Goal: Task Accomplishment & Management: Complete application form

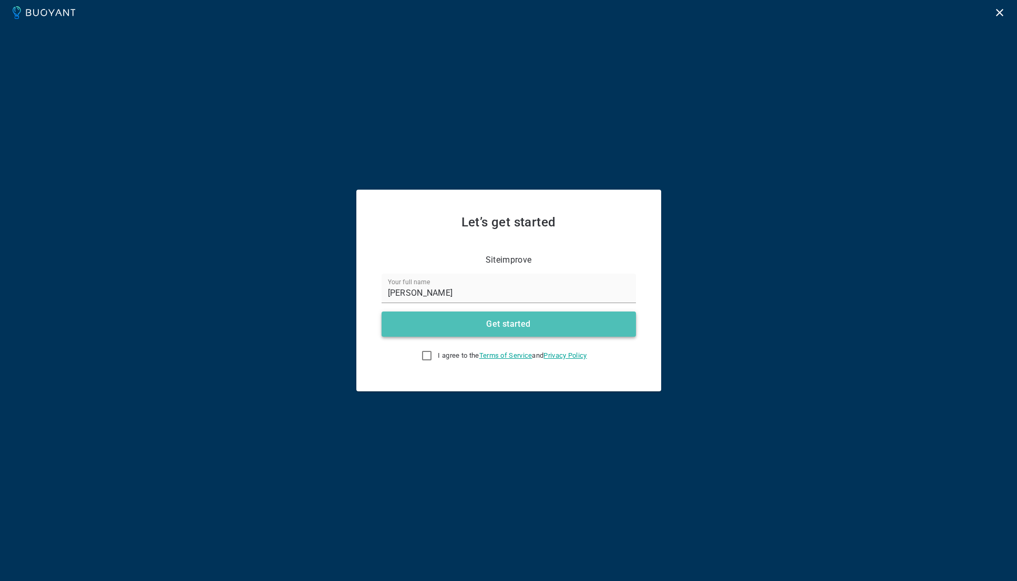
click at [512, 325] on h4 "Get started" at bounding box center [508, 324] width 44 height 11
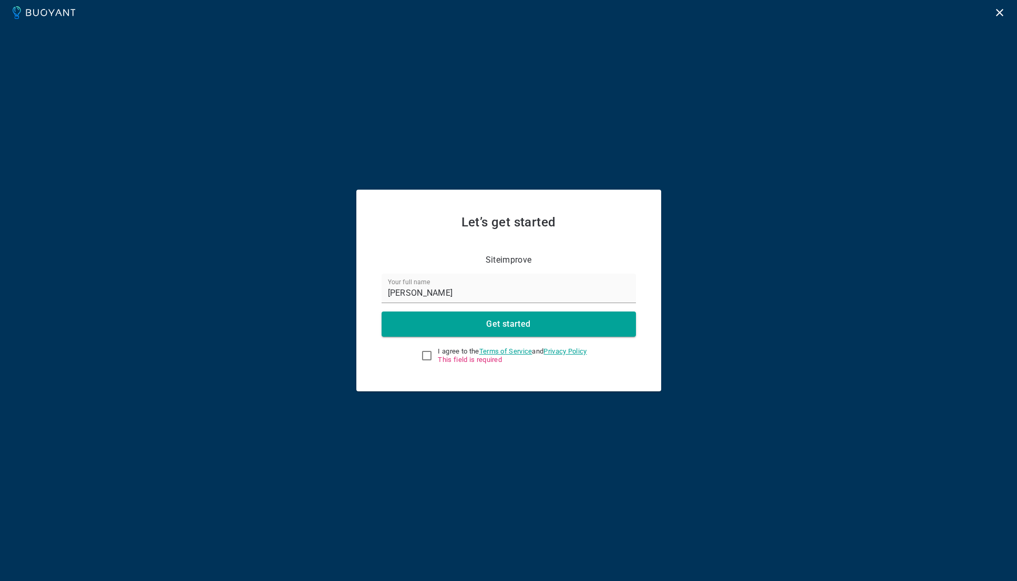
click at [427, 358] on input "I agree to the Terms of Service and Privacy Policy This field is required" at bounding box center [426, 355] width 13 height 13
checkbox input "true"
click at [466, 324] on button "Get started" at bounding box center [508, 324] width 254 height 25
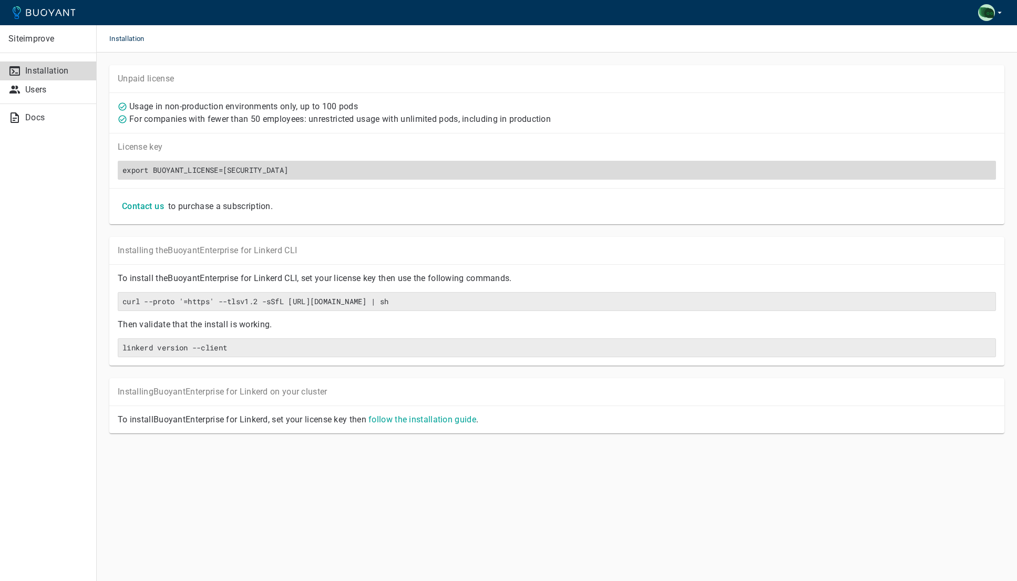
click at [632, 186] on div "License key export BUOYANT_LICENSE=[SECURITY_DATA]" at bounding box center [556, 160] width 895 height 55
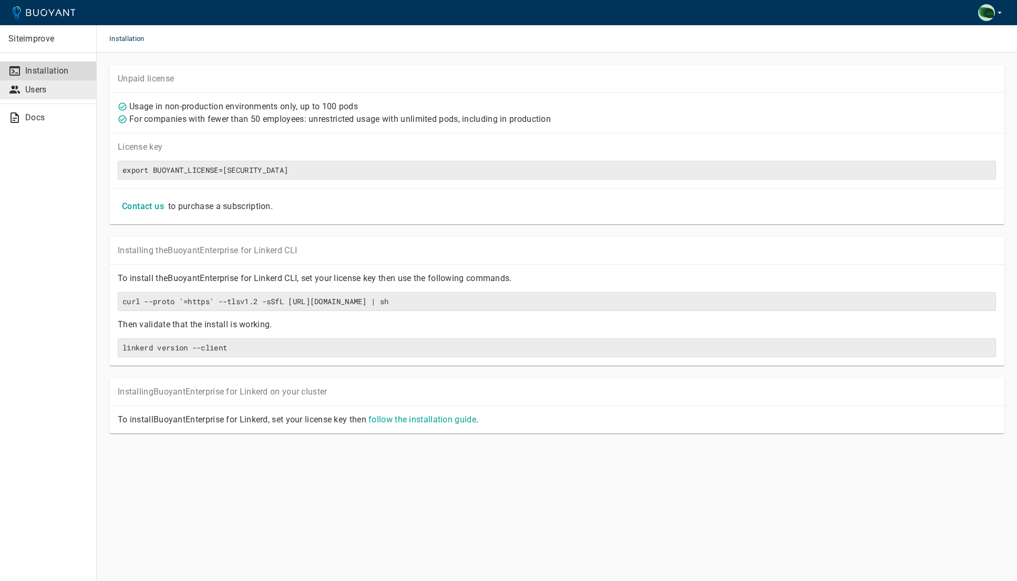
click at [28, 90] on p "Users" at bounding box center [56, 90] width 63 height 11
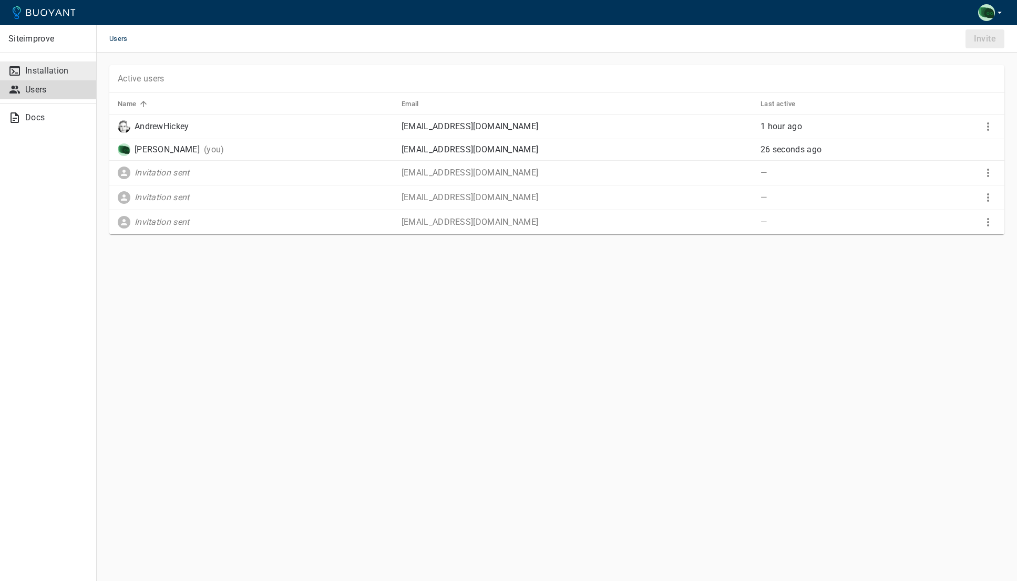
click at [44, 71] on p "Installation" at bounding box center [56, 71] width 63 height 11
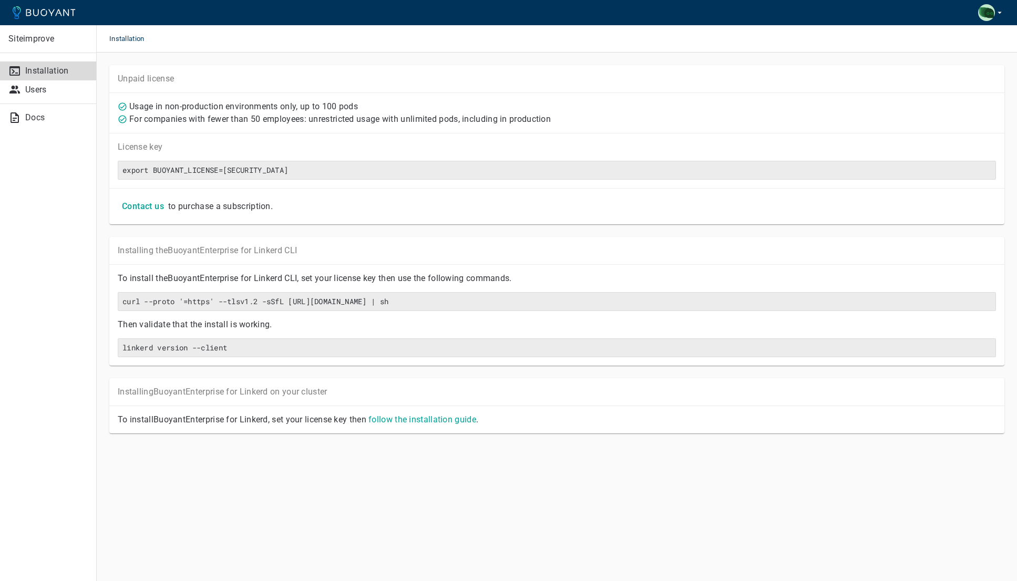
click at [38, 107] on ul "Docs" at bounding box center [48, 117] width 96 height 27
click at [37, 117] on p "Docs" at bounding box center [56, 117] width 63 height 11
